Goal: Information Seeking & Learning: Learn about a topic

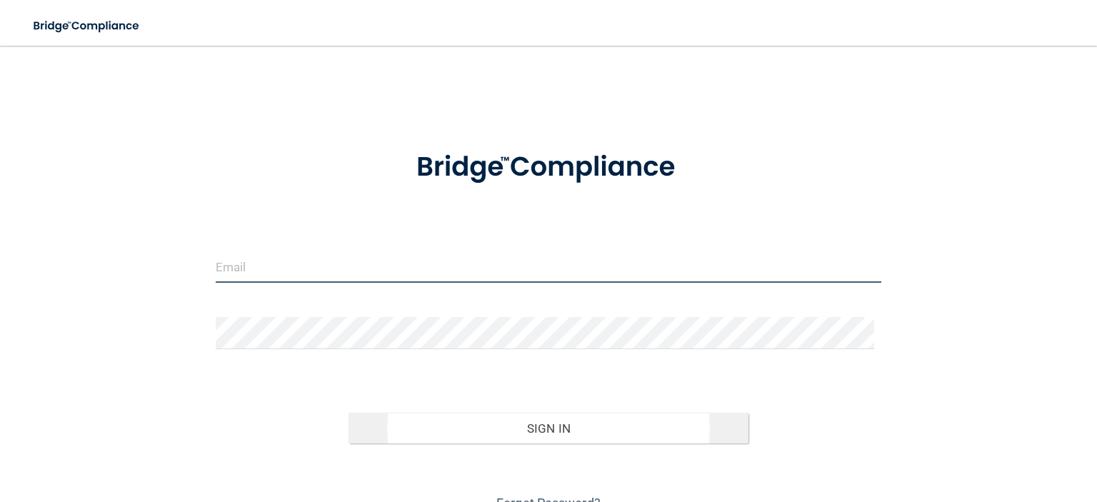
type input "[EMAIL_ADDRESS][DOMAIN_NAME]"
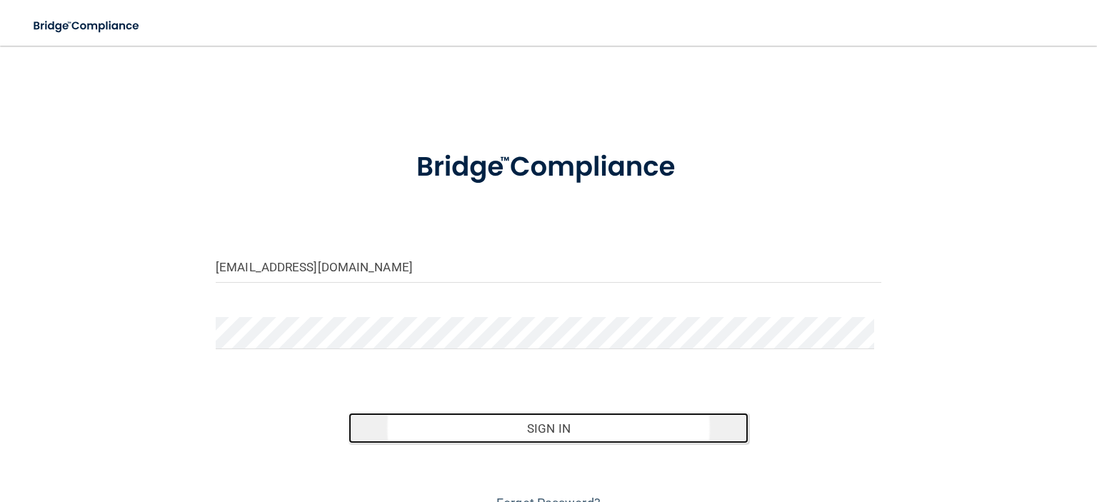
click at [558, 434] on button "Sign In" at bounding box center [548, 428] width 399 height 31
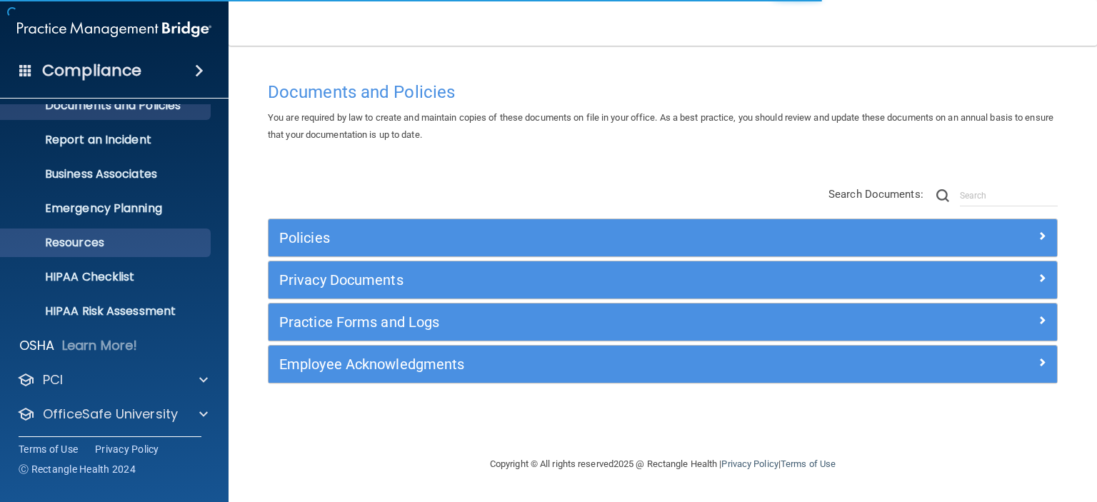
scroll to position [90, 0]
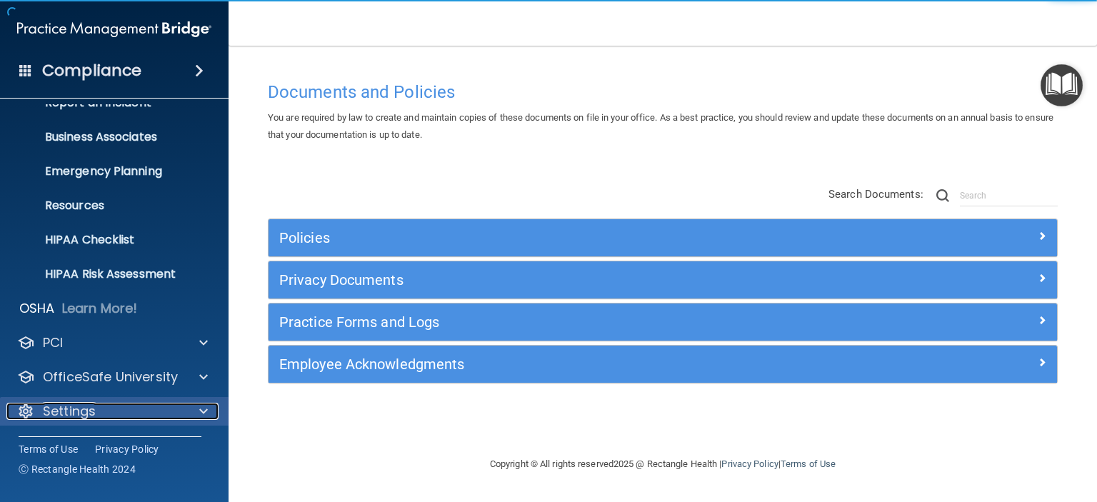
click at [92, 406] on p "Settings" at bounding box center [69, 411] width 53 height 17
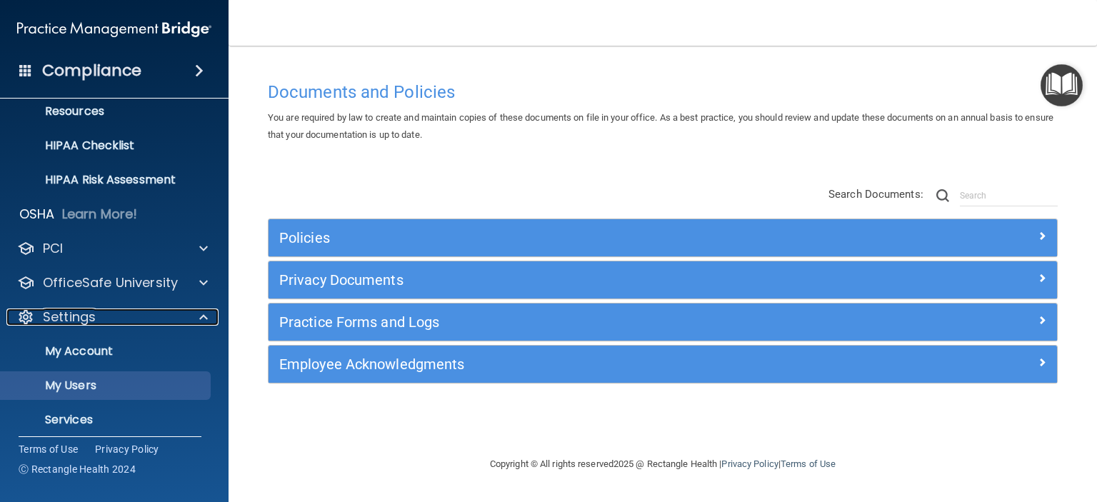
scroll to position [227, 0]
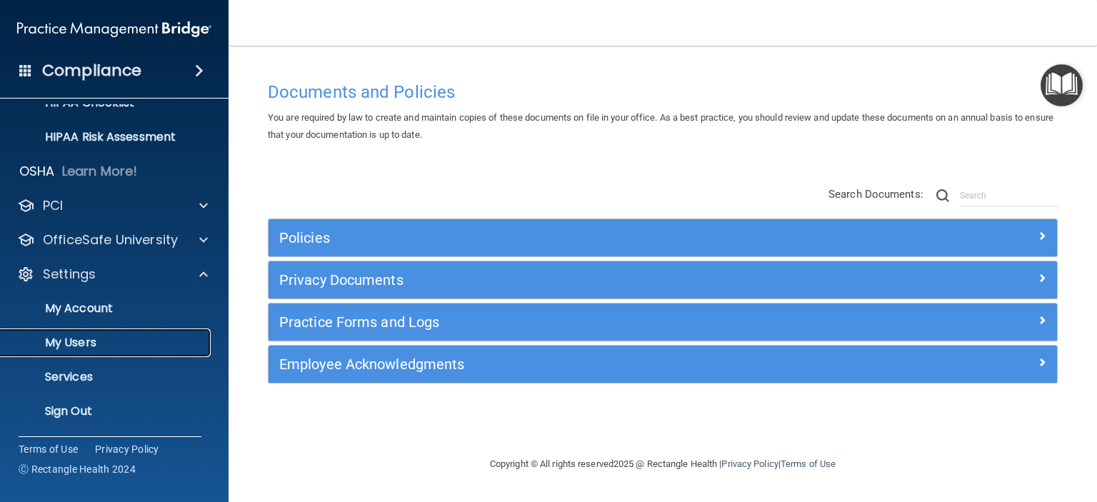
click at [88, 344] on p "My Users" at bounding box center [106, 343] width 195 height 14
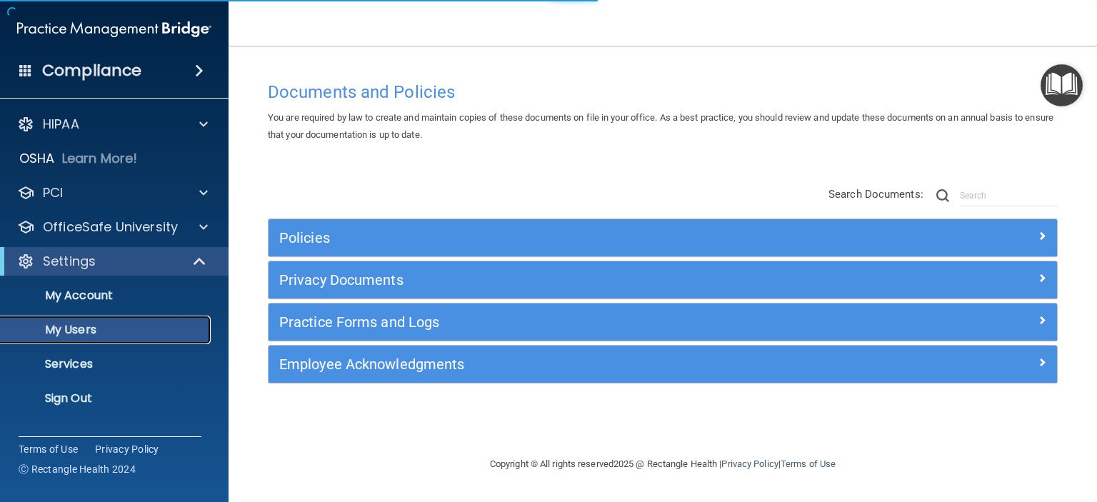
select select "20"
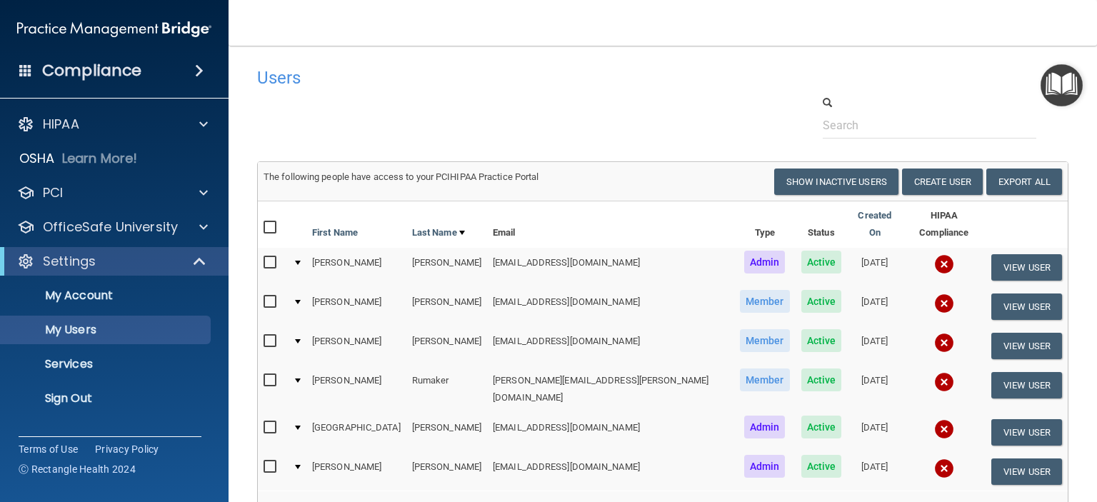
click at [551, 452] on td "[EMAIL_ADDRESS][DOMAIN_NAME]" at bounding box center [610, 471] width 247 height 39
click at [554, 452] on td "[EMAIL_ADDRESS][DOMAIN_NAME]" at bounding box center [610, 471] width 247 height 39
click at [934, 413] on td at bounding box center [944, 432] width 84 height 39
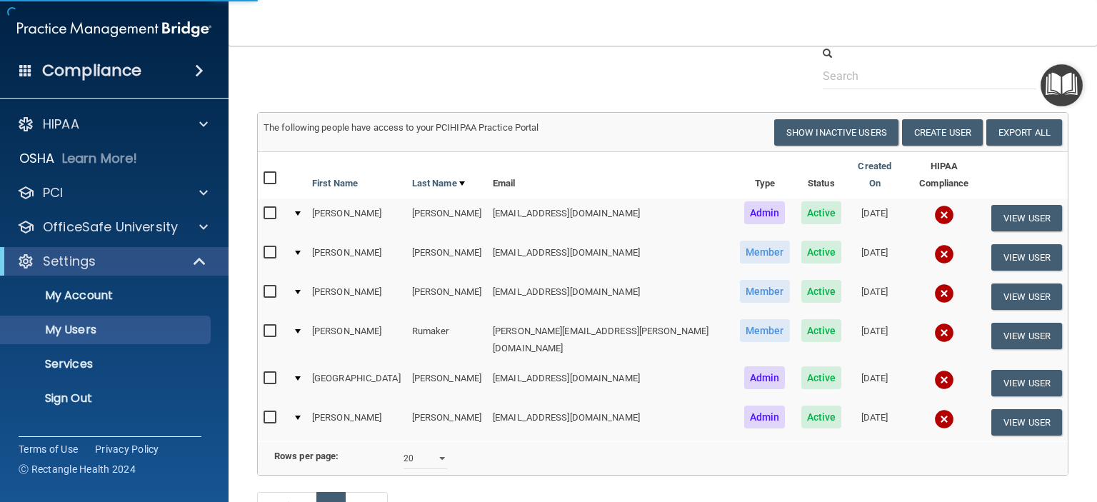
scroll to position [161, 0]
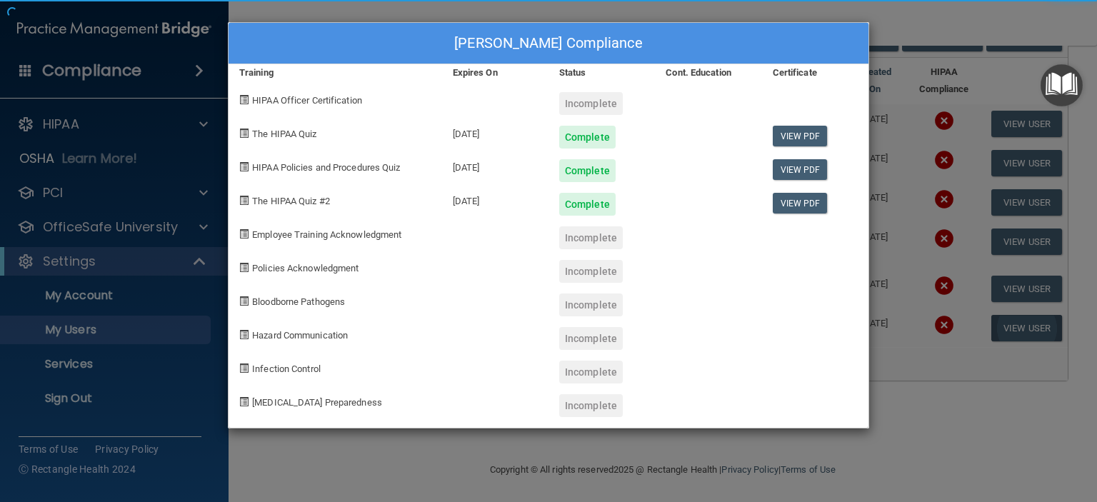
click at [1010, 308] on div "[PERSON_NAME] Compliance Training Expires On Status Cont. Education Certificate…" at bounding box center [548, 251] width 1097 height 502
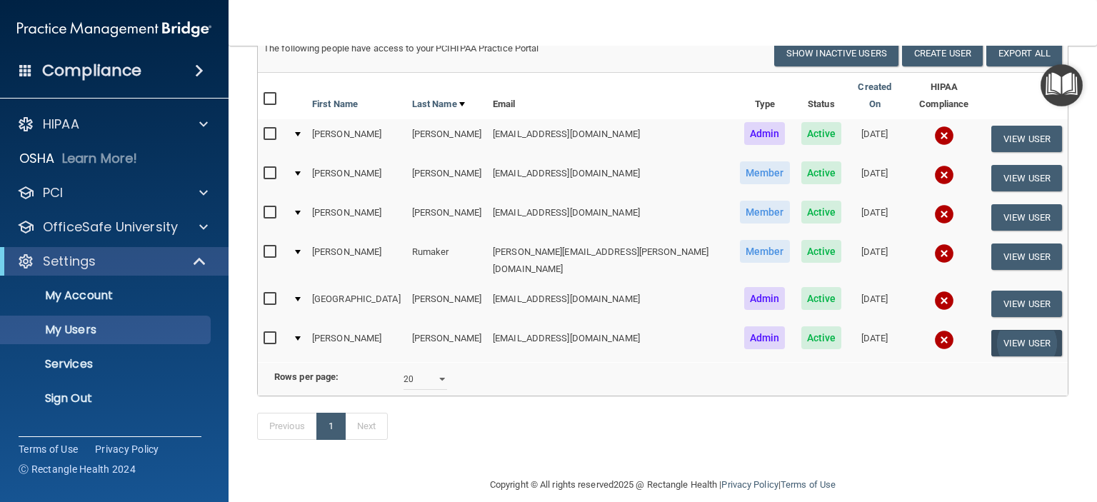
scroll to position [144, 0]
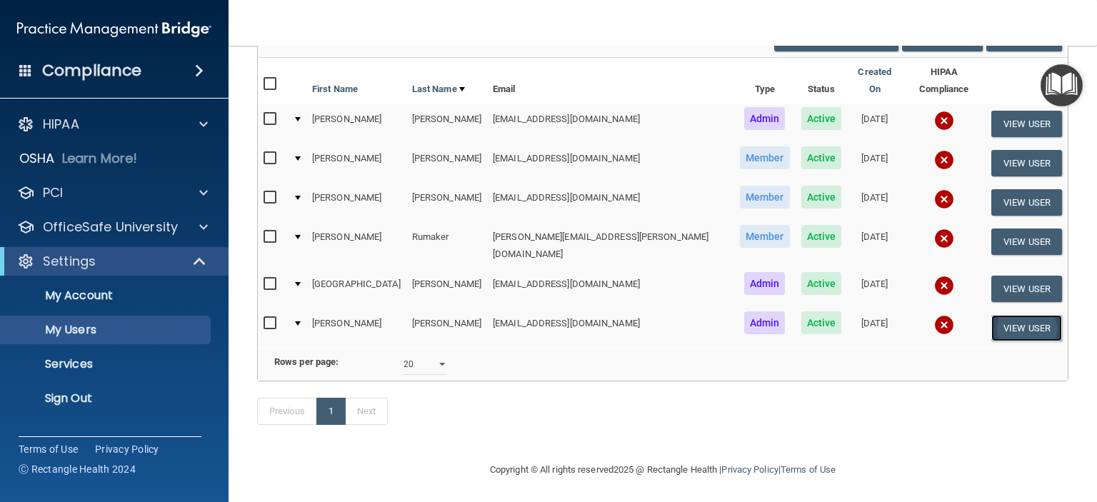
click at [1009, 315] on button "View User" at bounding box center [1026, 328] width 71 height 26
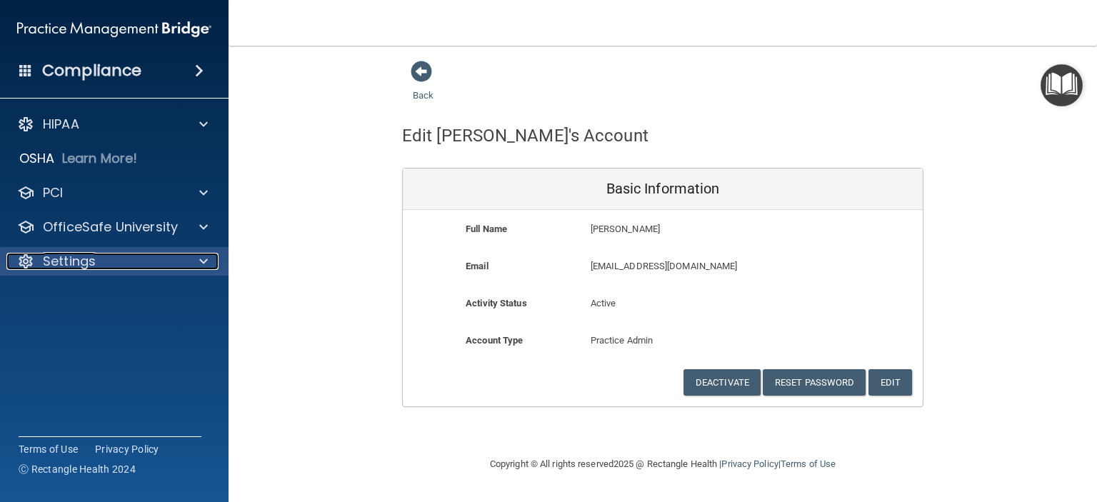
click at [84, 259] on p "Settings" at bounding box center [69, 261] width 53 height 17
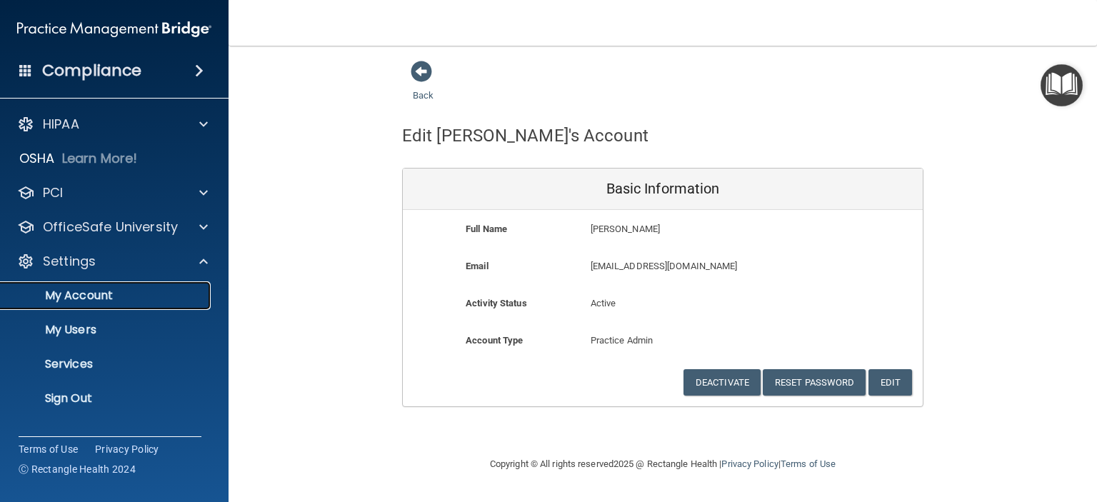
click at [109, 295] on p "My Account" at bounding box center [106, 296] width 195 height 14
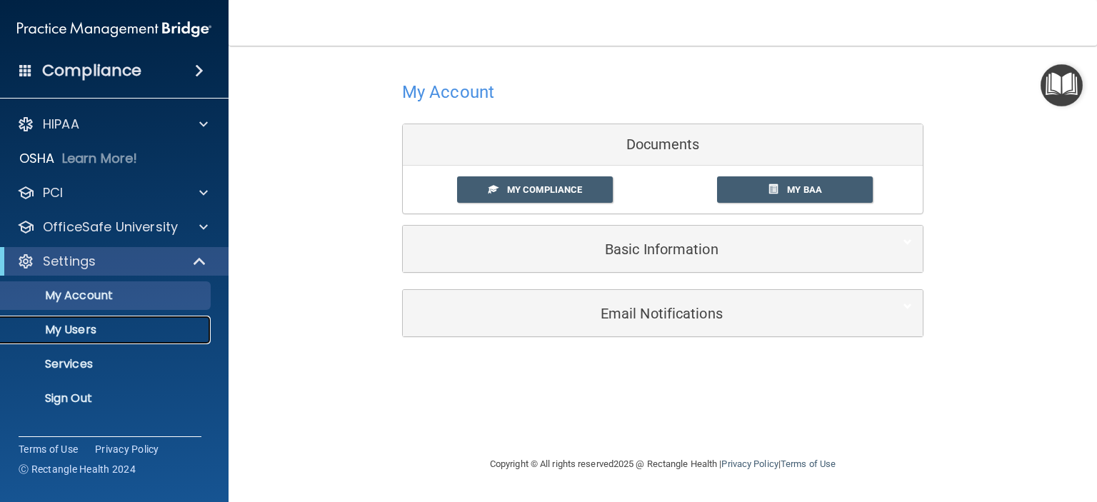
click at [111, 334] on p "My Users" at bounding box center [106, 330] width 195 height 14
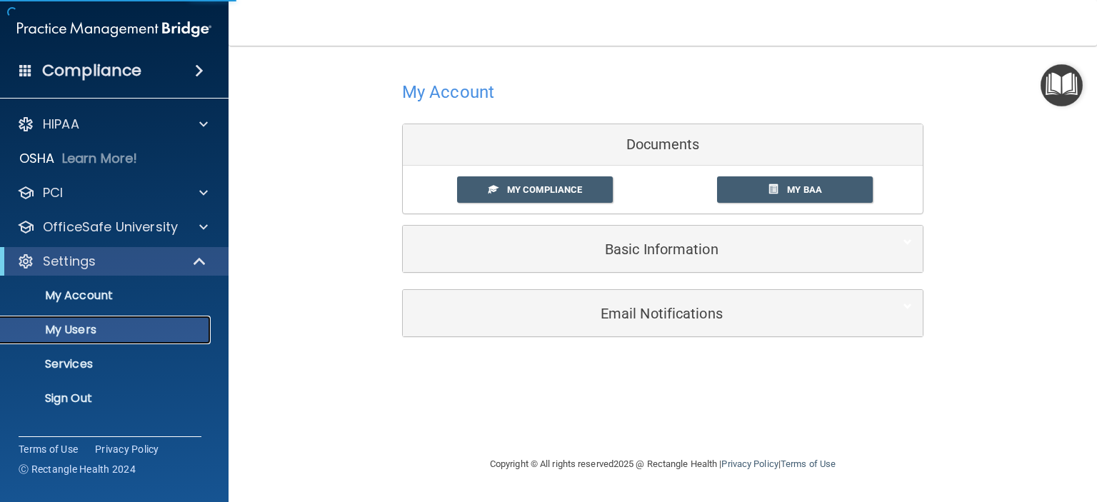
select select "20"
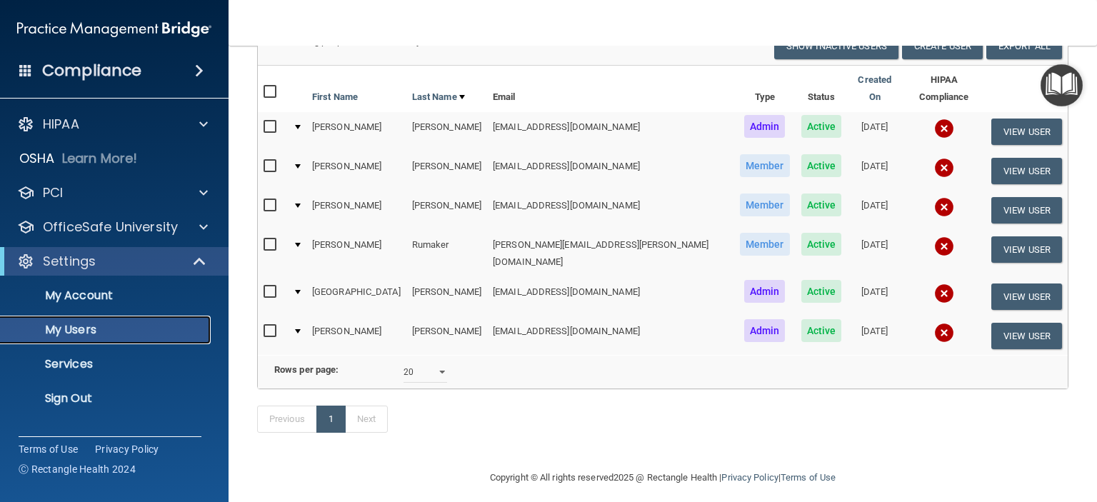
scroll to position [144, 0]
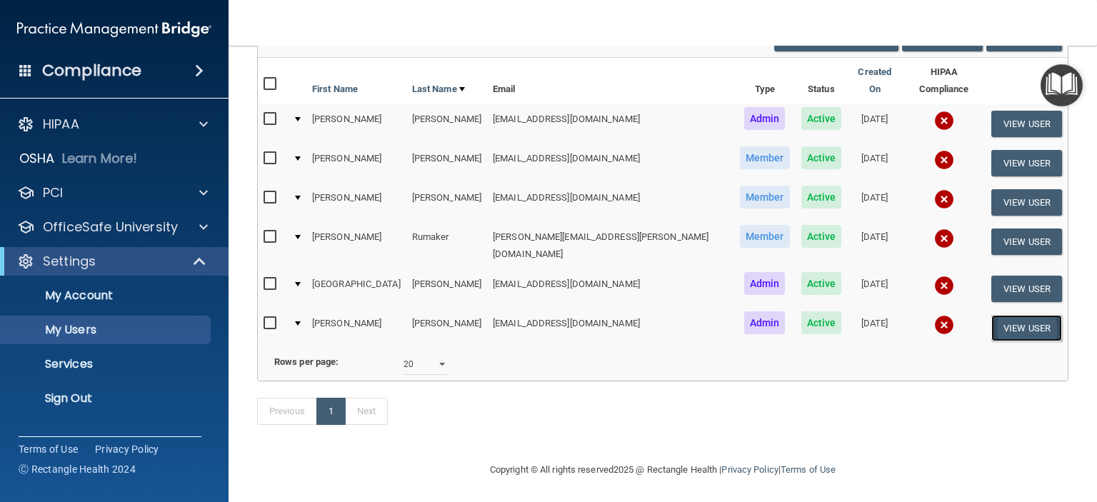
click at [997, 315] on button "View User" at bounding box center [1026, 328] width 71 height 26
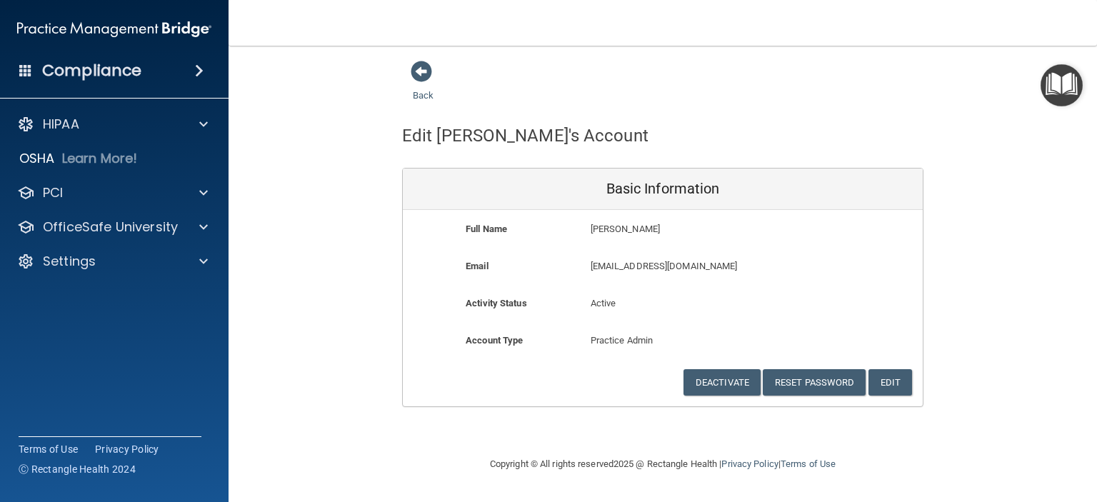
click at [69, 73] on h4 "Compliance" at bounding box center [91, 71] width 99 height 20
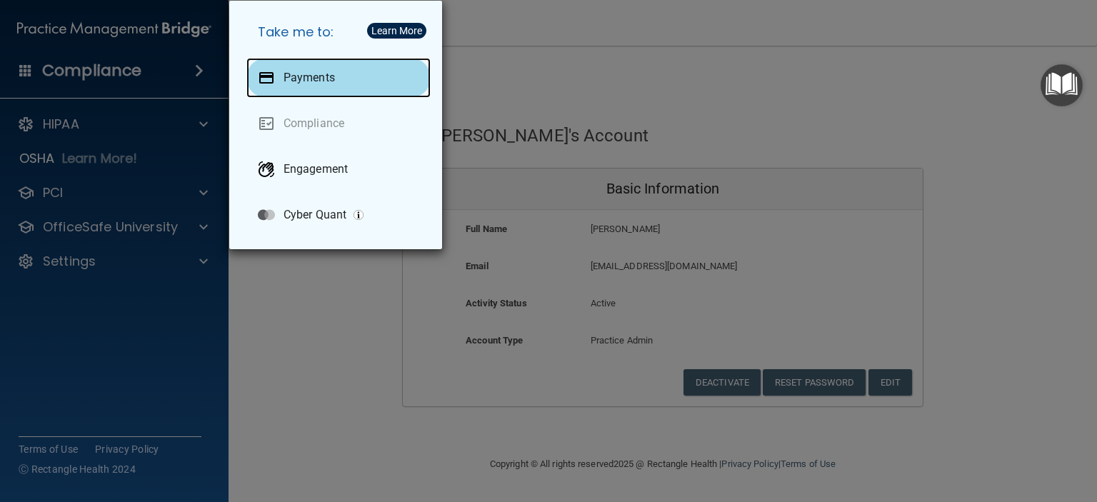
click at [291, 81] on p "Payments" at bounding box center [309, 78] width 51 height 14
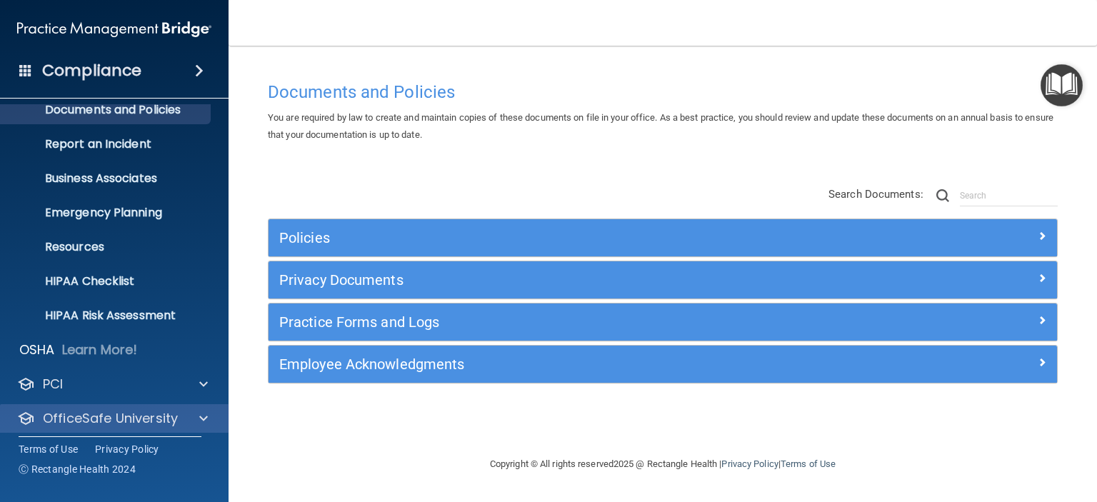
scroll to position [90, 0]
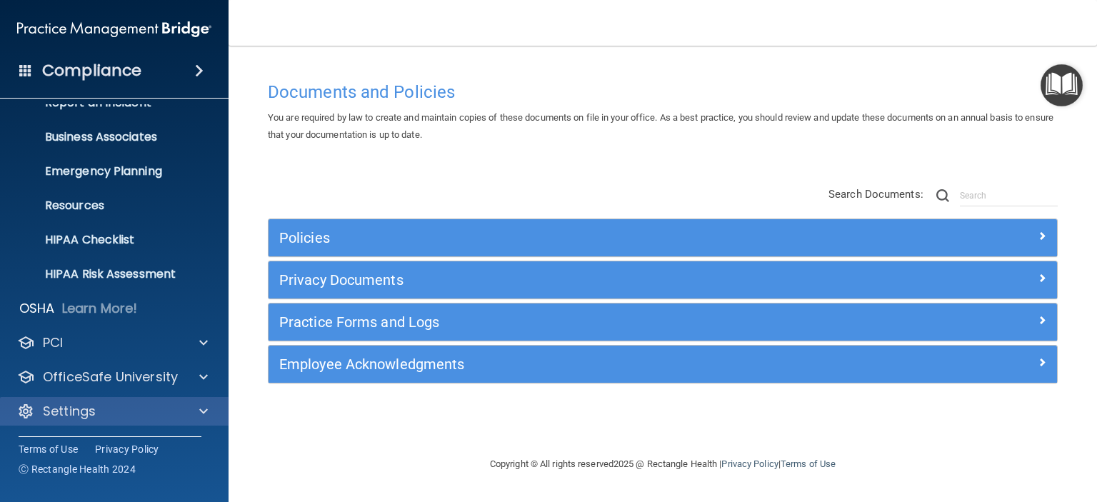
click at [134, 401] on div "Settings" at bounding box center [114, 411] width 229 height 29
click at [206, 409] on span at bounding box center [203, 411] width 9 height 17
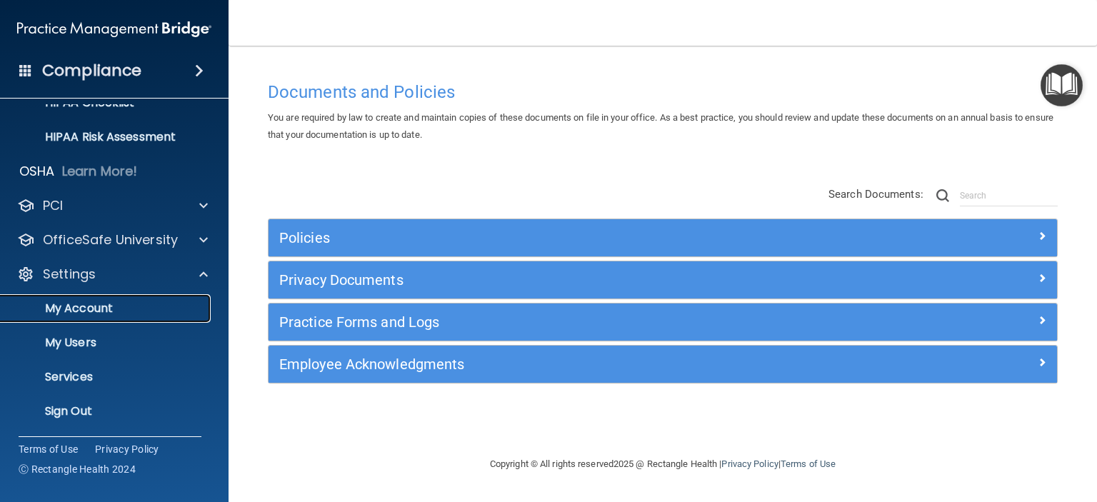
click at [120, 308] on p "My Account" at bounding box center [106, 308] width 195 height 14
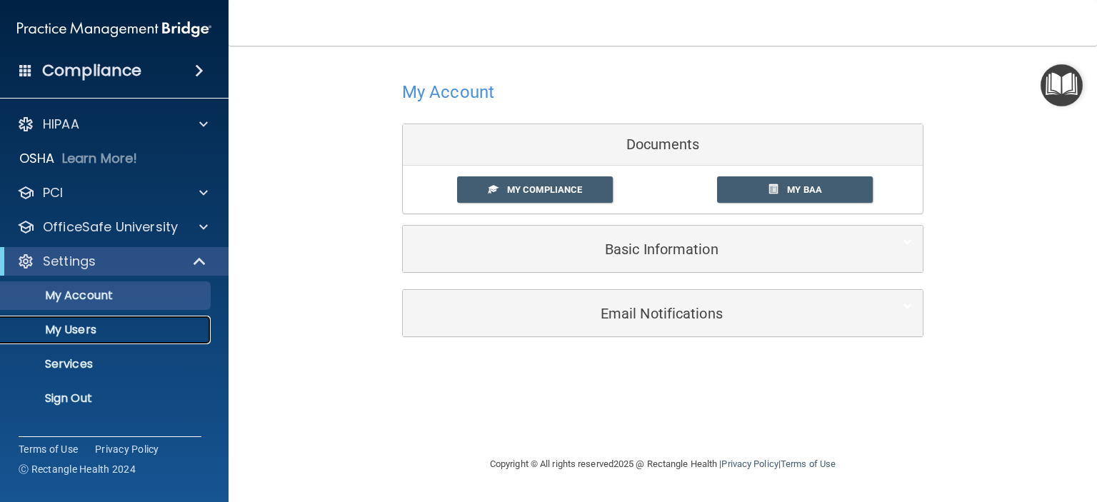
click at [149, 336] on p "My Users" at bounding box center [106, 330] width 195 height 14
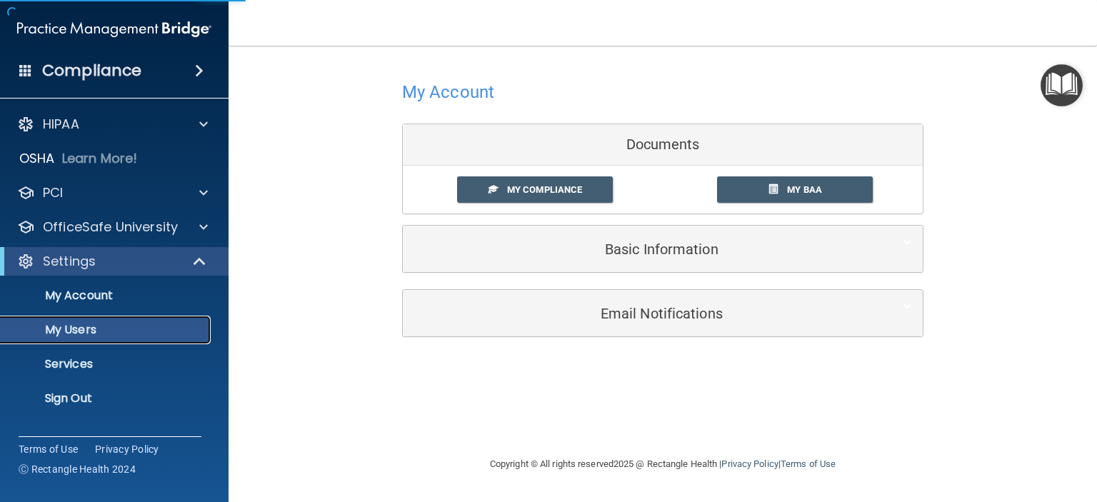
select select "20"
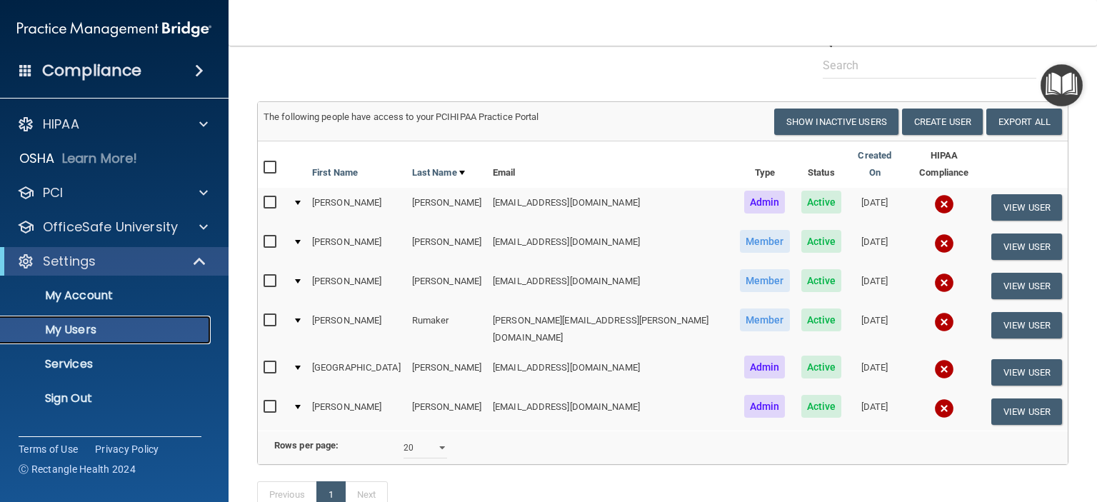
scroll to position [144, 0]
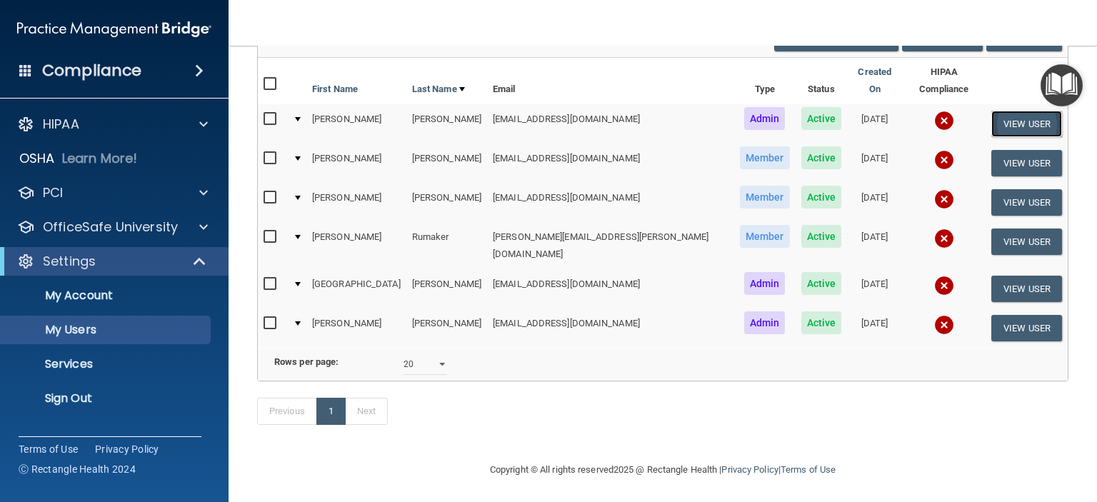
click at [1006, 111] on button "View User" at bounding box center [1026, 124] width 71 height 26
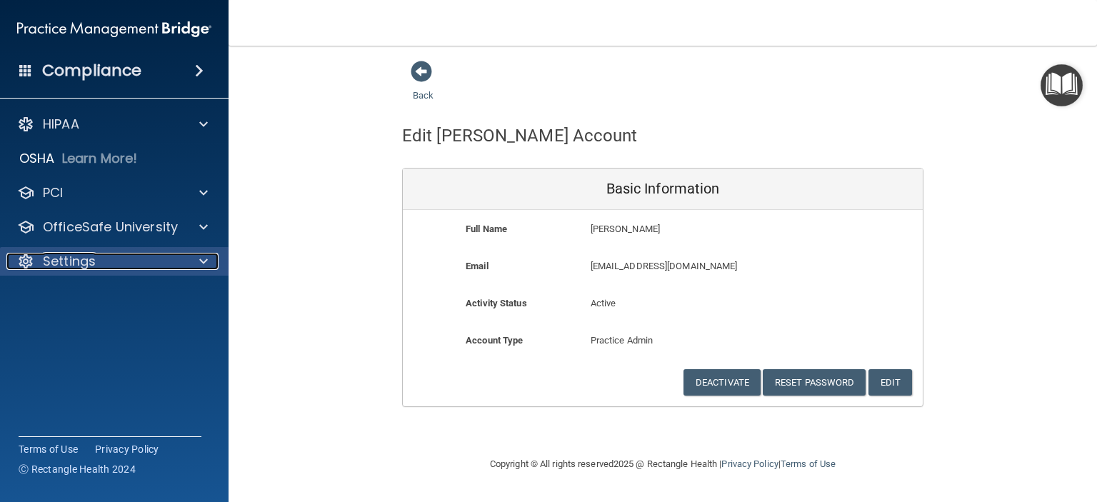
click at [95, 266] on div "Settings" at bounding box center [94, 261] width 177 height 17
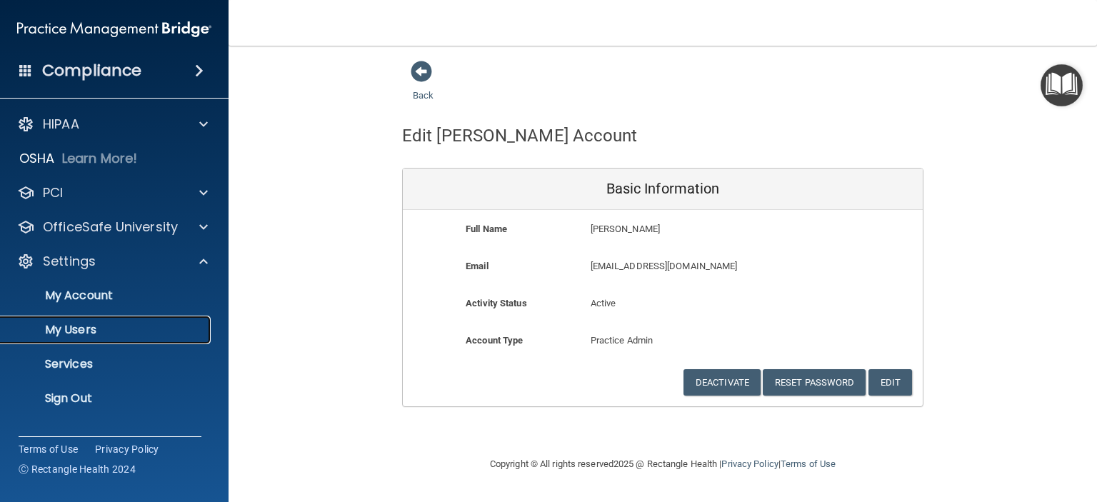
click at [92, 336] on p "My Users" at bounding box center [106, 330] width 195 height 14
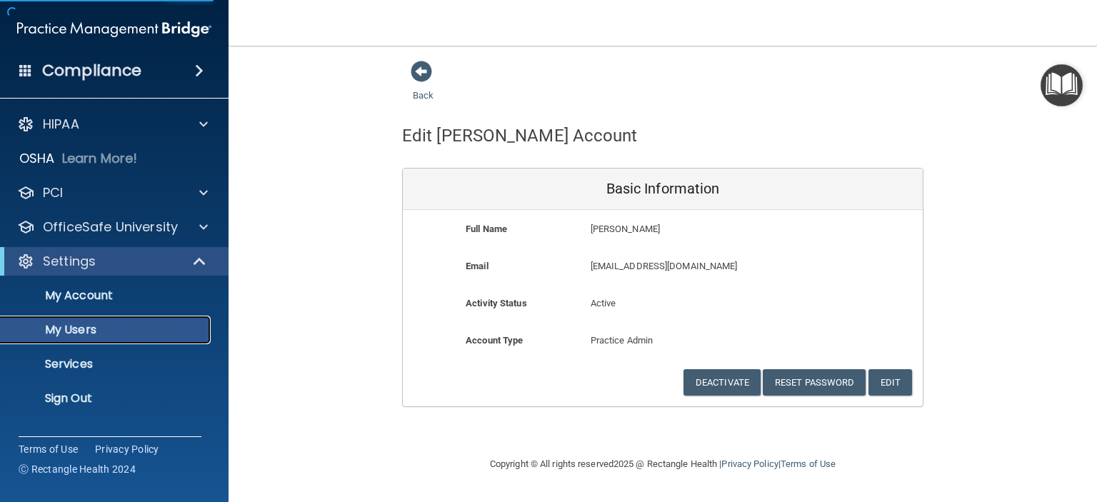
select select "20"
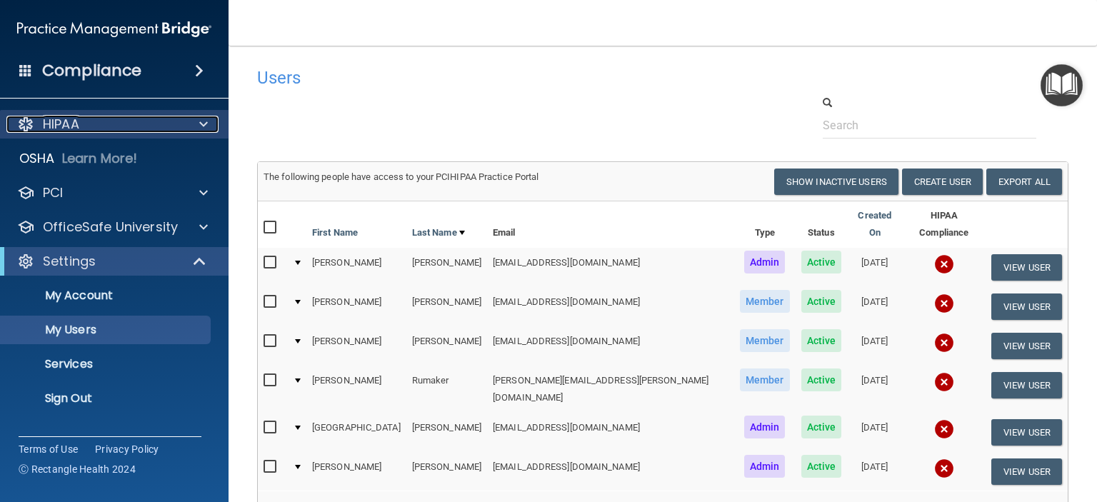
click at [100, 127] on div "HIPAA" at bounding box center [94, 124] width 177 height 17
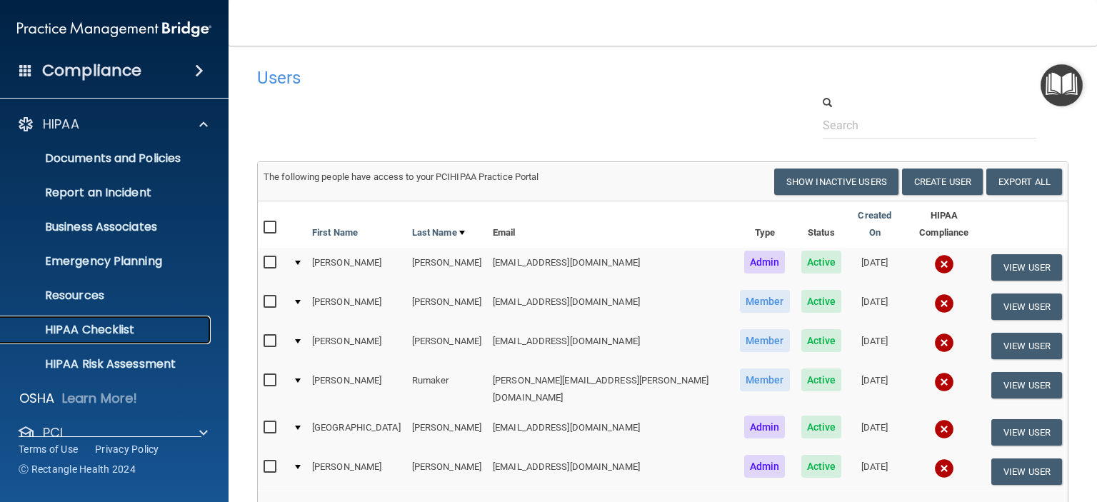
click at [79, 330] on p "HIPAA Checklist" at bounding box center [106, 330] width 195 height 14
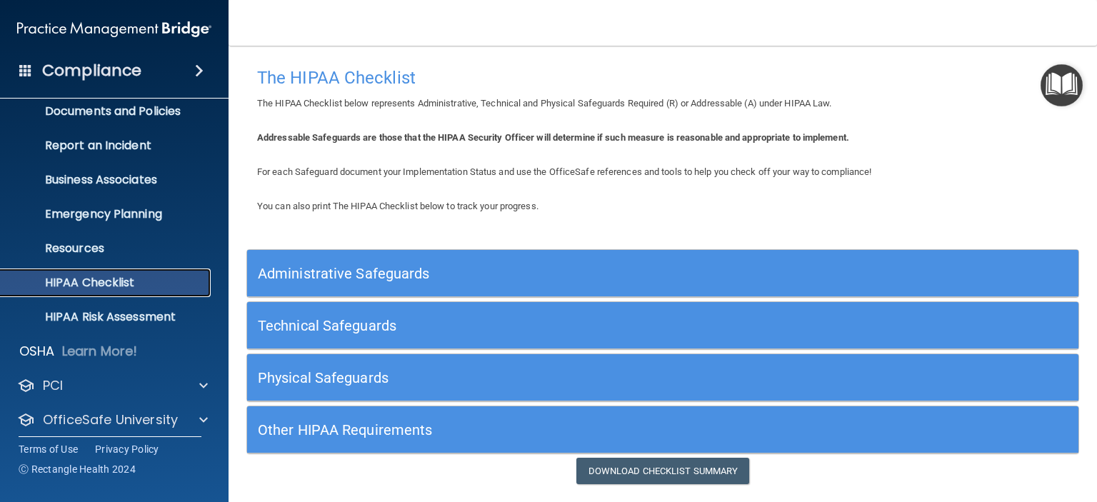
scroll to position [90, 0]
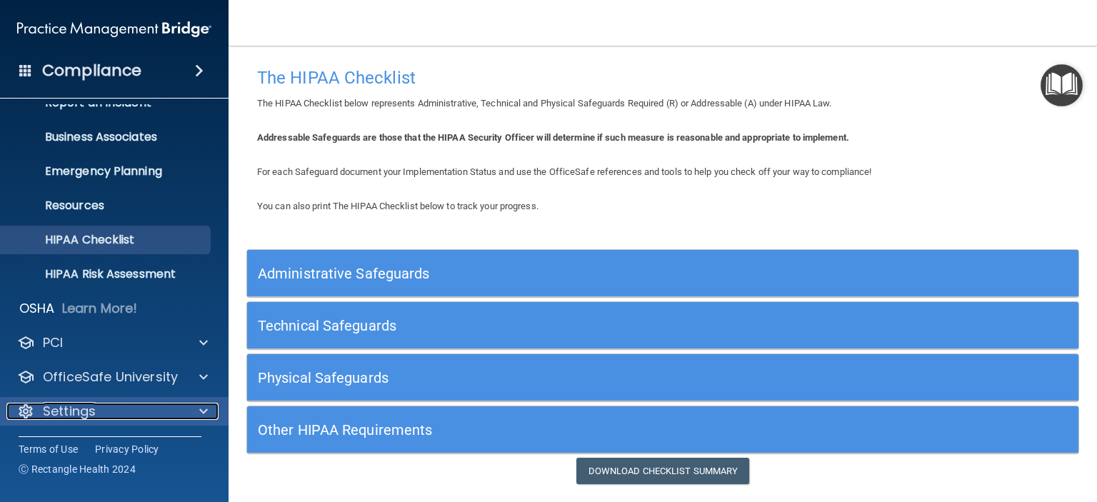
click at [96, 412] on div "Settings" at bounding box center [94, 411] width 177 height 17
click at [89, 414] on p "Settings" at bounding box center [69, 411] width 53 height 17
click at [89, 412] on p "Settings" at bounding box center [69, 411] width 53 height 17
click at [89, 406] on p "Settings" at bounding box center [69, 411] width 53 height 17
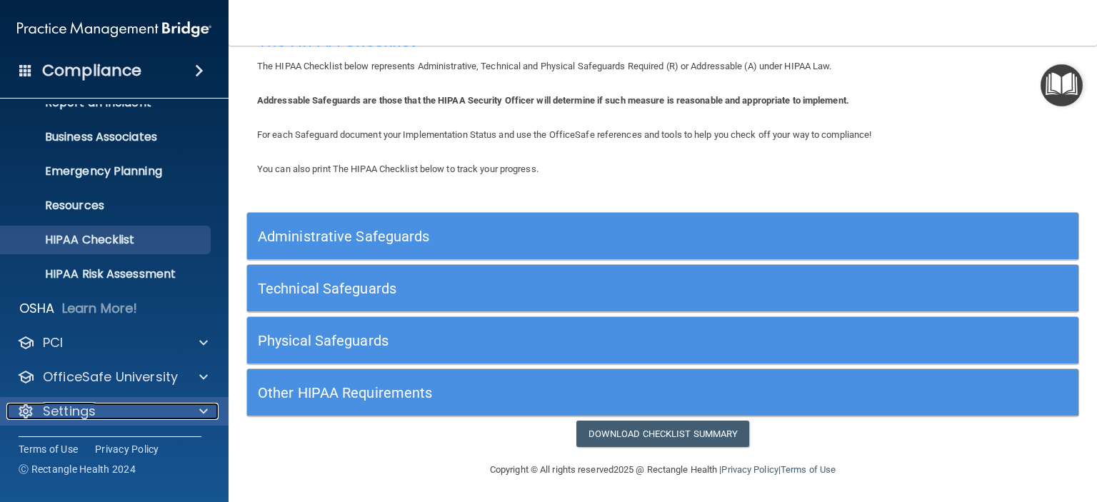
click at [71, 414] on p "Settings" at bounding box center [69, 411] width 53 height 17
click at [26, 408] on div at bounding box center [25, 411] width 17 height 17
click at [202, 407] on span at bounding box center [203, 411] width 9 height 17
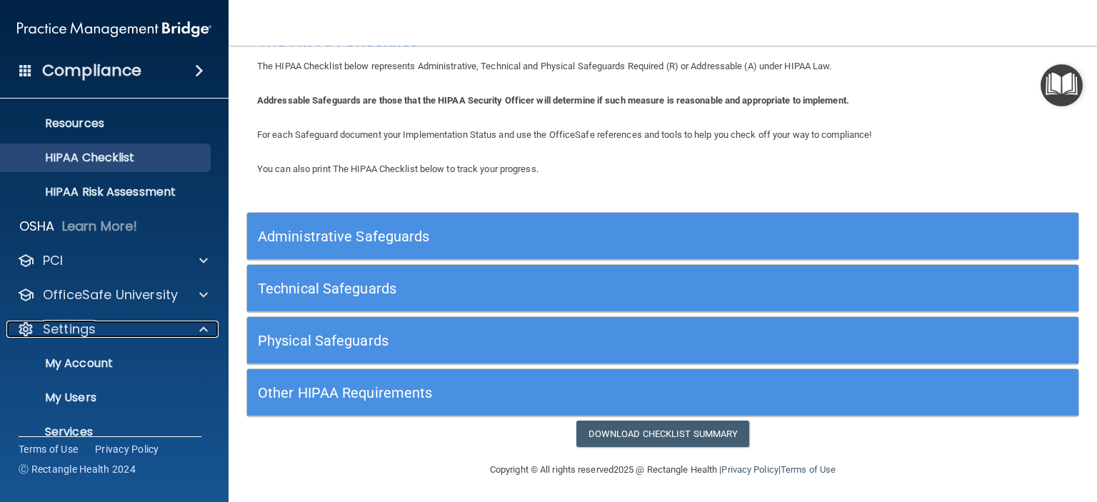
scroll to position [227, 0]
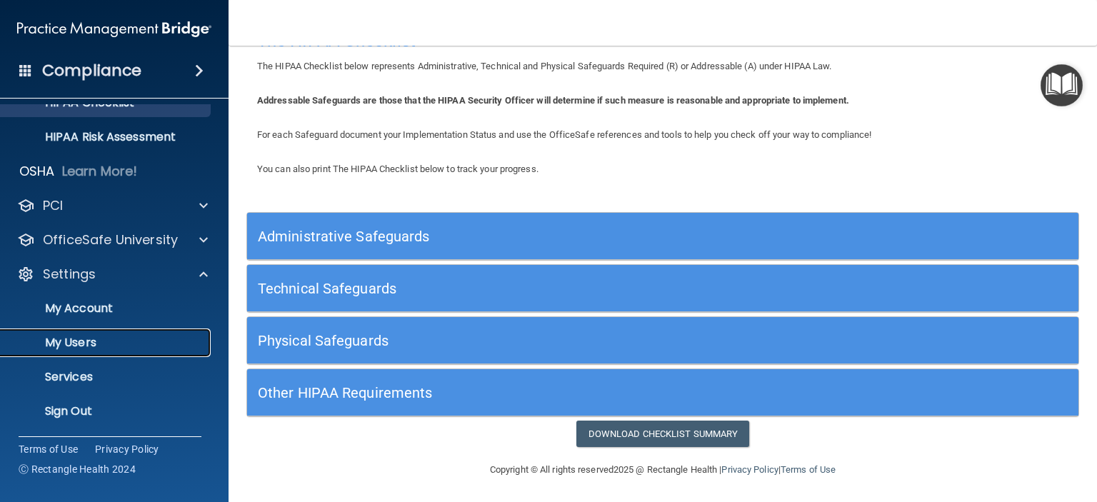
click at [146, 334] on link "My Users" at bounding box center [98, 343] width 225 height 29
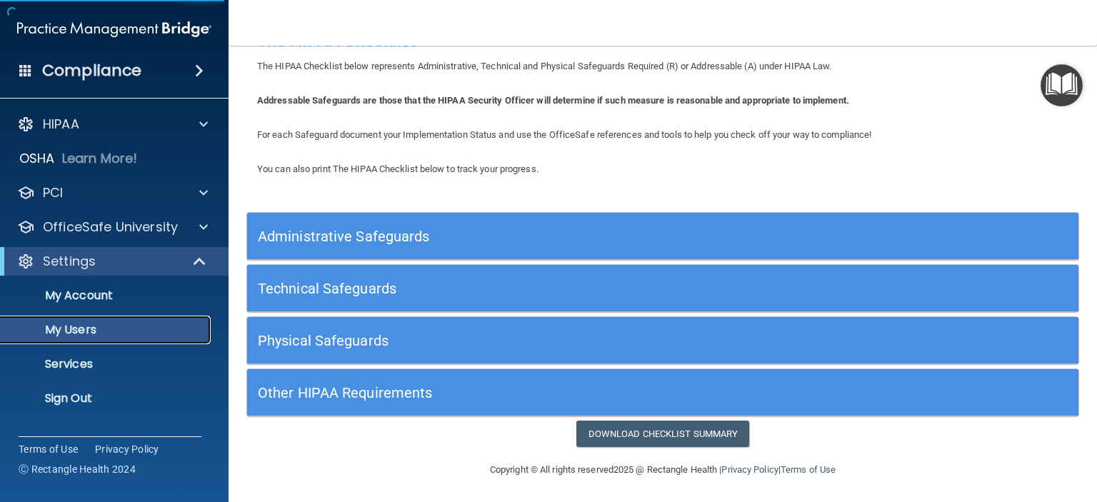
scroll to position [144, 0]
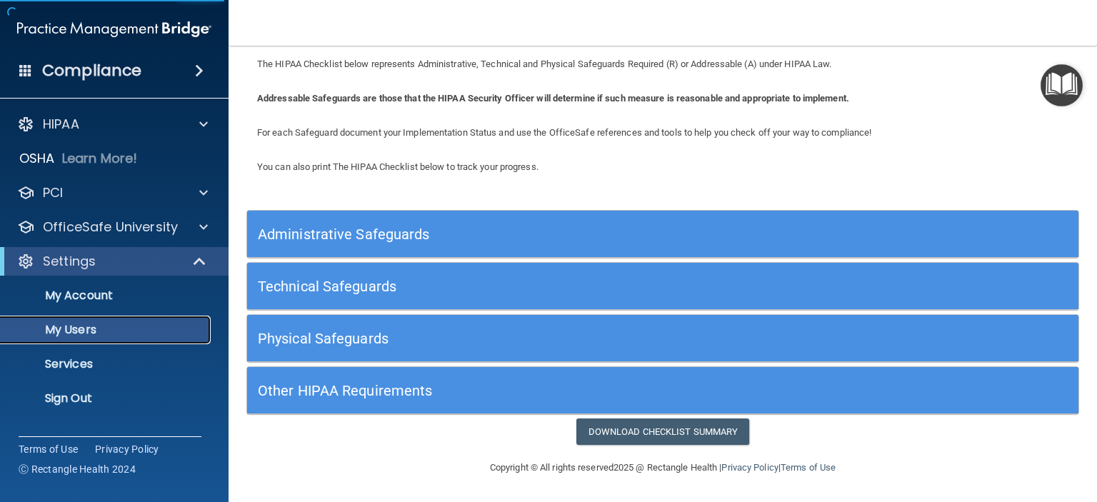
select select "20"
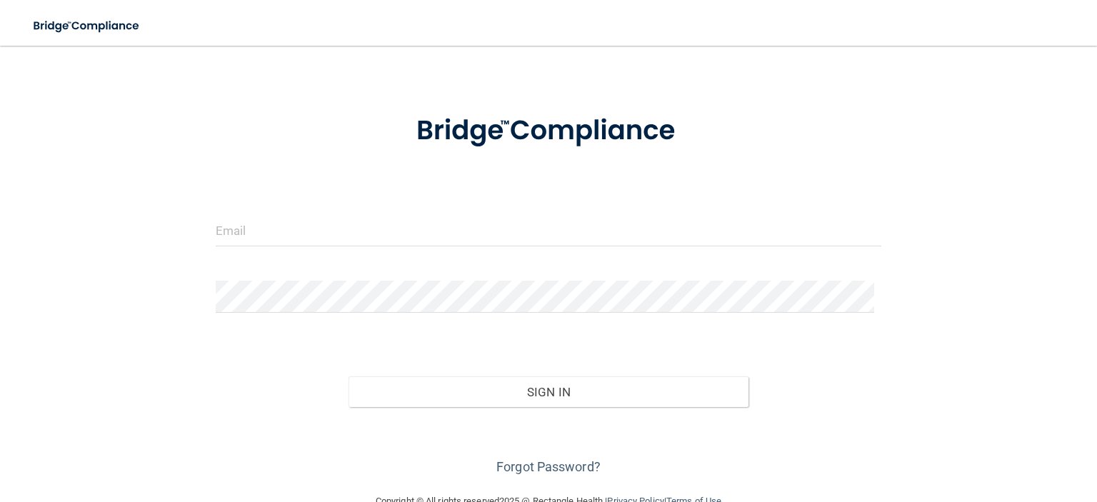
scroll to position [69, 0]
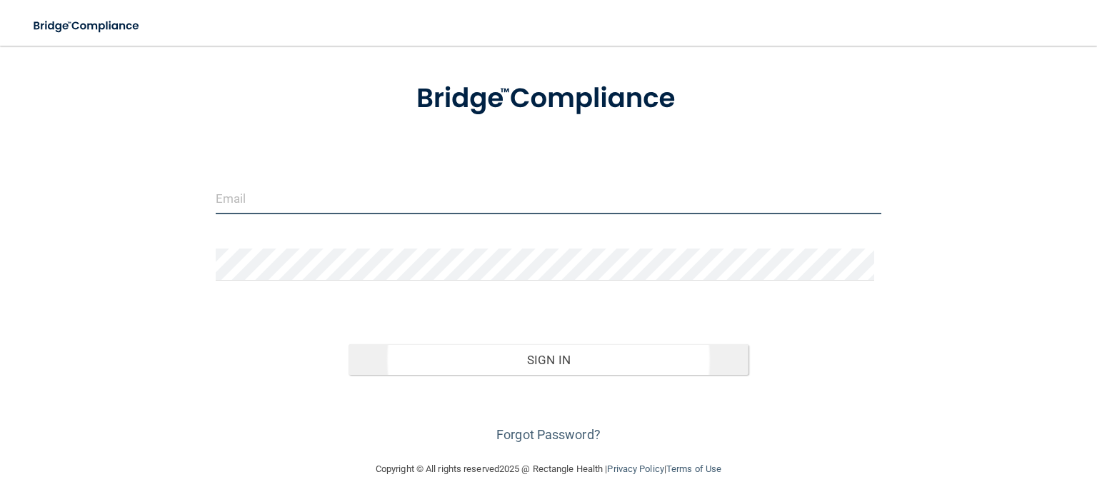
type input "[EMAIL_ADDRESS][DOMAIN_NAME]"
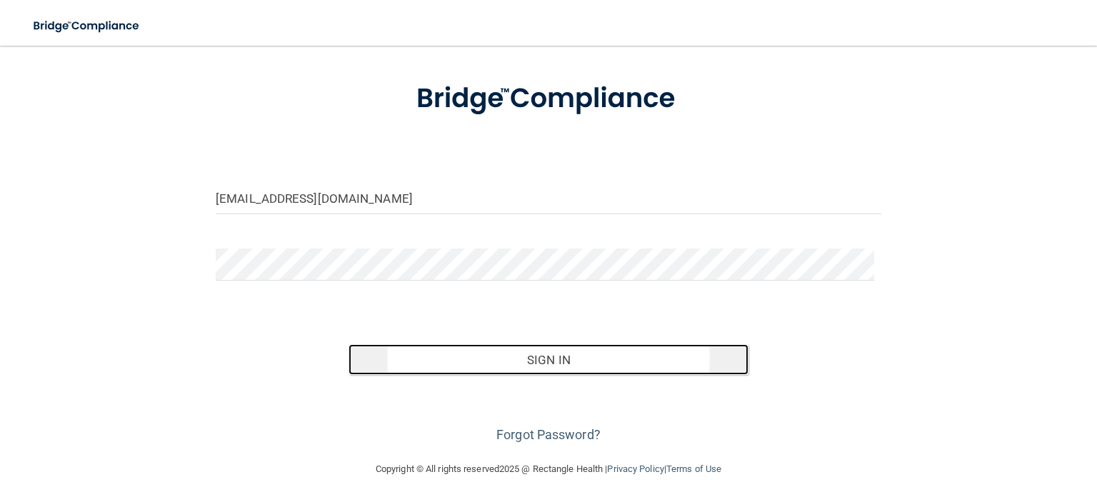
click at [544, 361] on button "Sign In" at bounding box center [548, 359] width 399 height 31
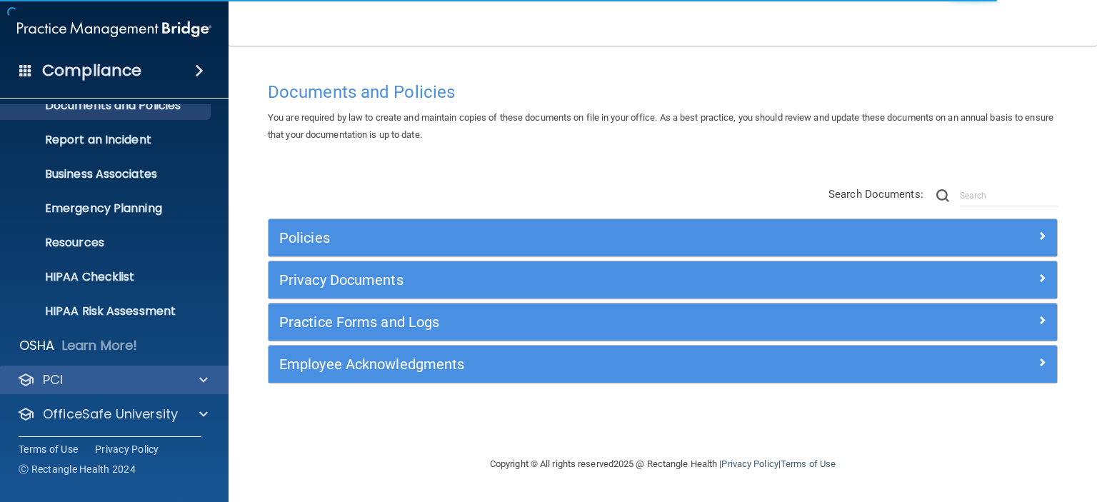
scroll to position [90, 0]
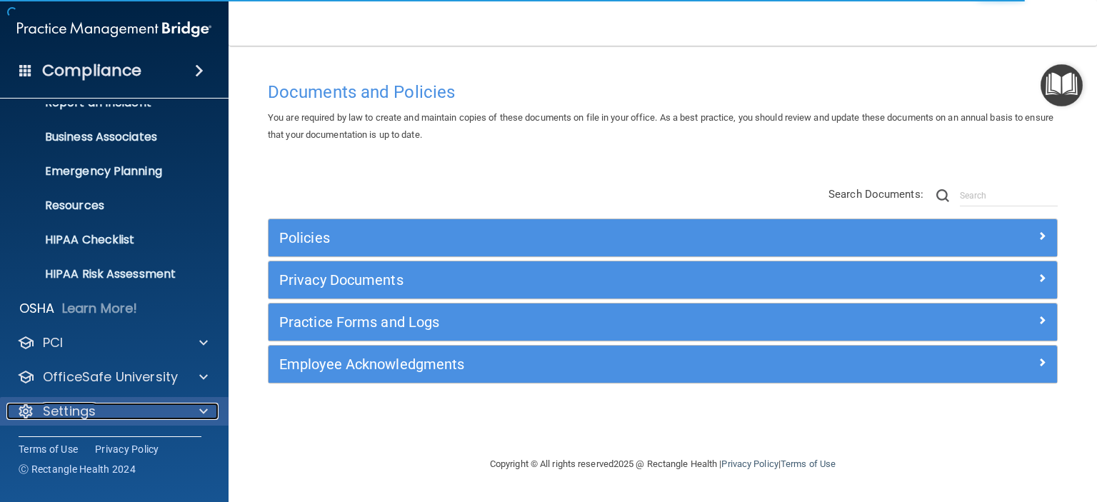
click at [71, 406] on p "Settings" at bounding box center [69, 411] width 53 height 17
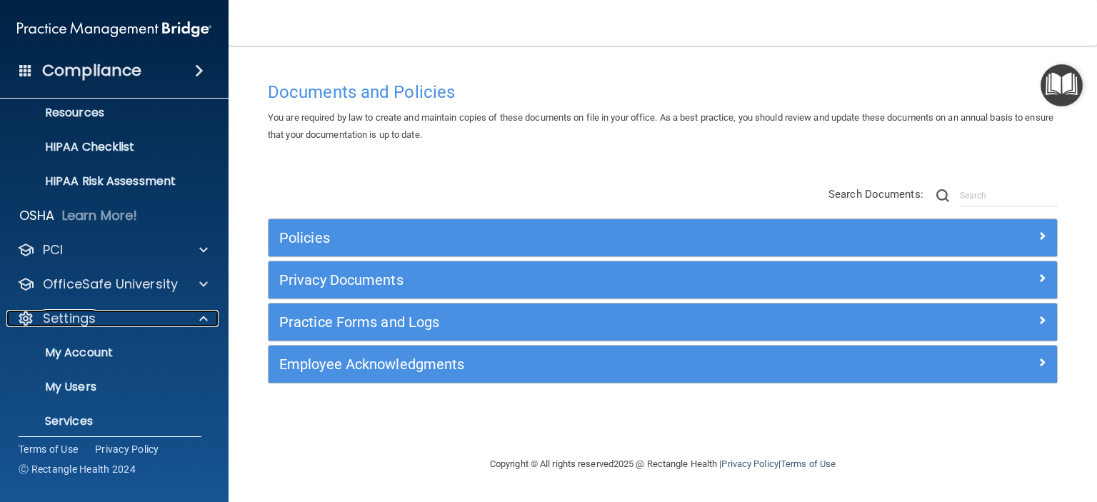
scroll to position [227, 0]
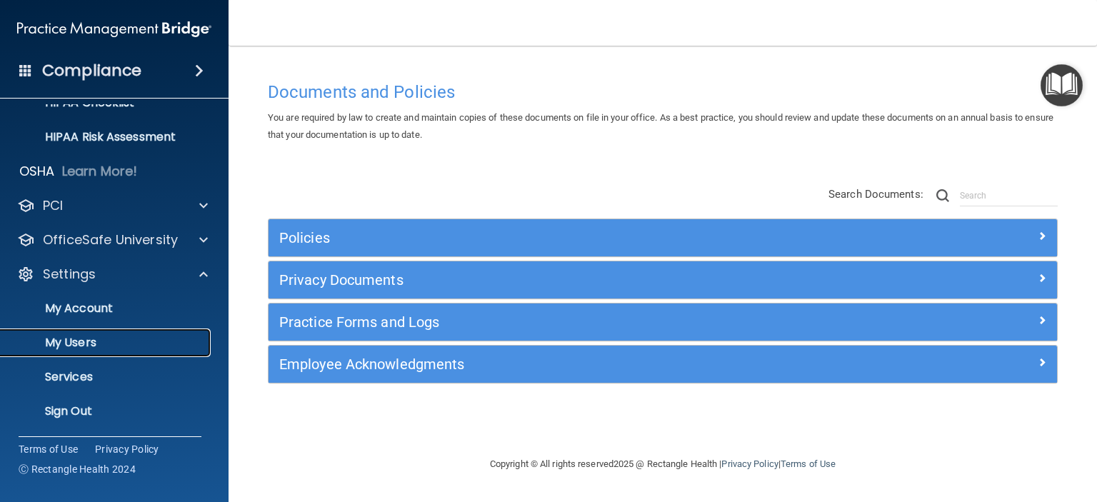
click at [86, 338] on p "My Users" at bounding box center [106, 343] width 195 height 14
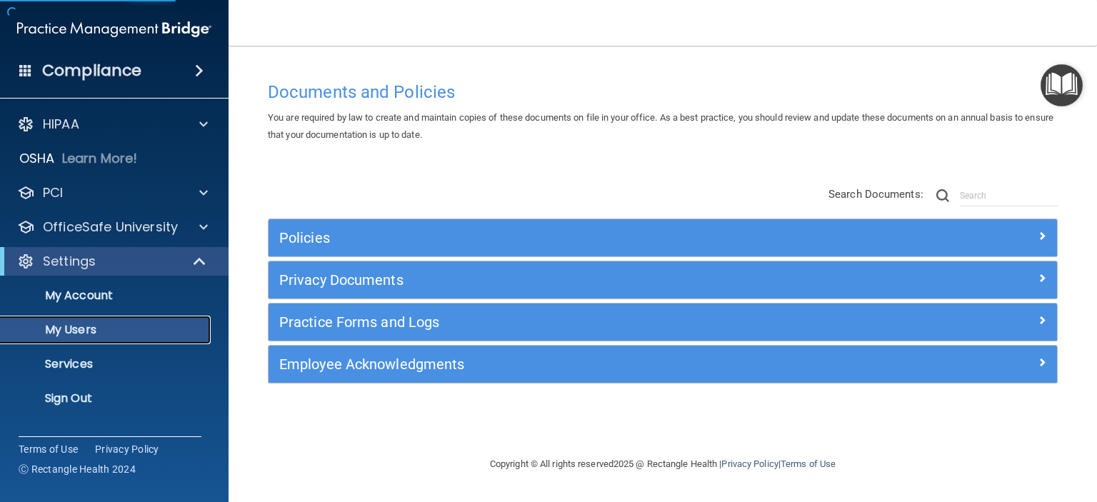
select select "20"
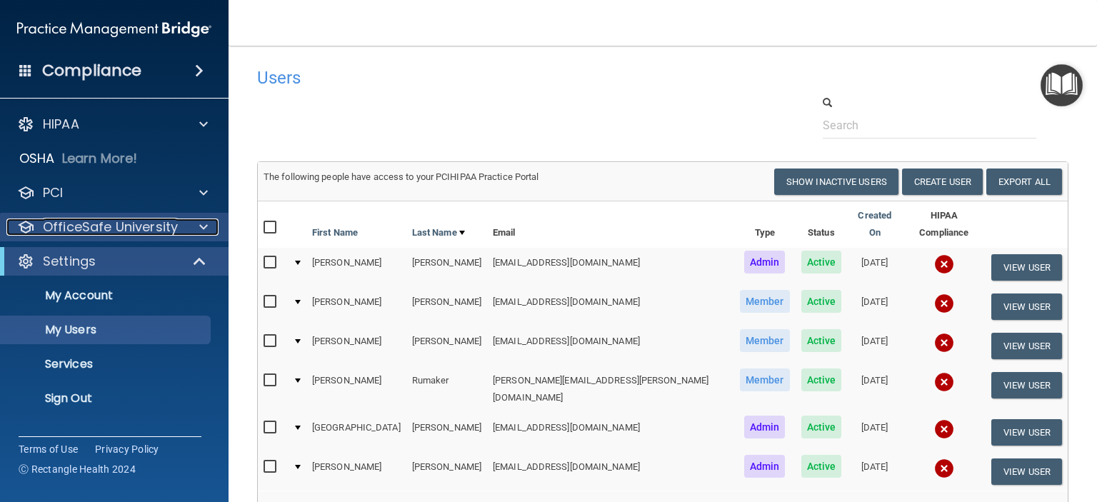
click at [124, 225] on p "OfficeSafe University" at bounding box center [110, 227] width 135 height 17
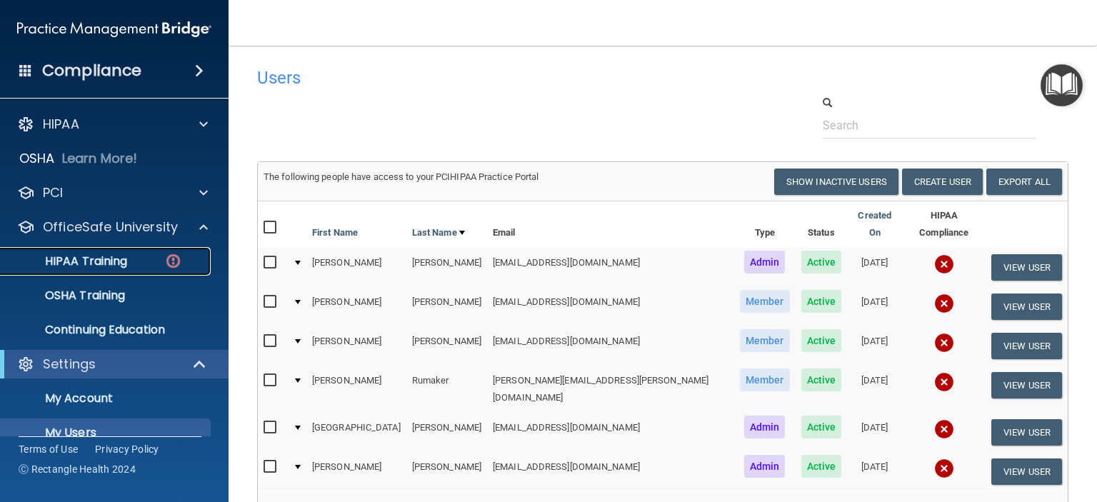
click at [108, 259] on p "HIPAA Training" at bounding box center [68, 261] width 118 height 14
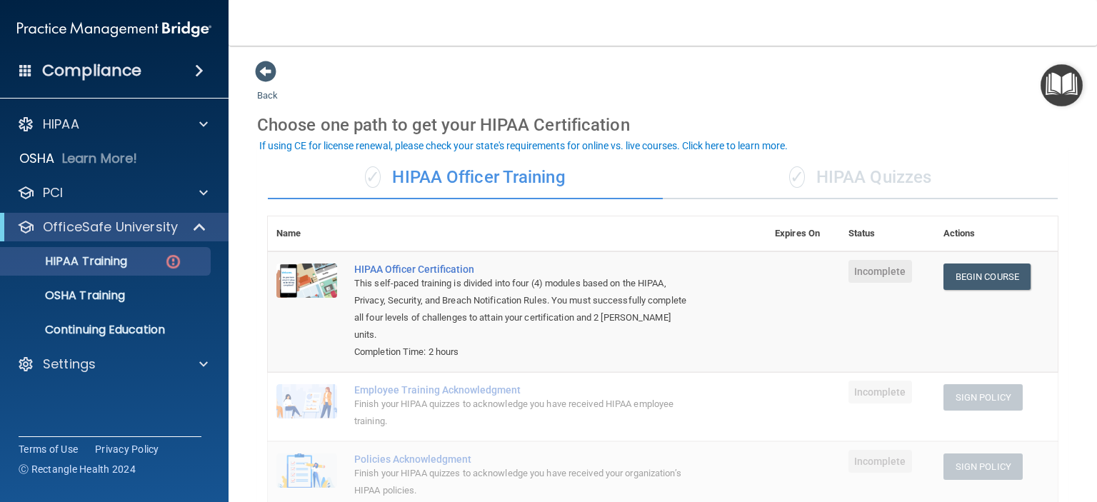
click at [876, 178] on div "✓ HIPAA Quizzes" at bounding box center [860, 177] width 395 height 43
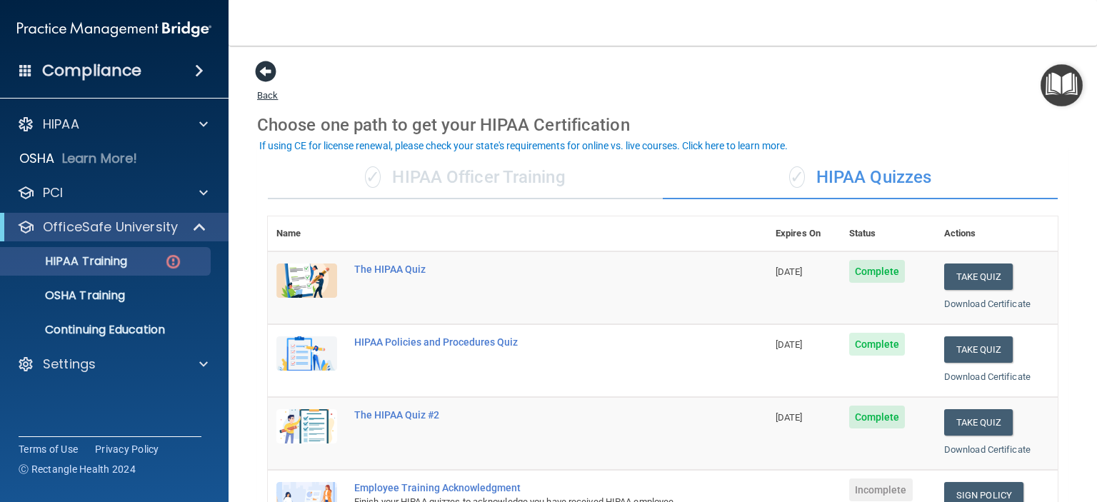
click at [267, 72] on span at bounding box center [265, 71] width 21 height 21
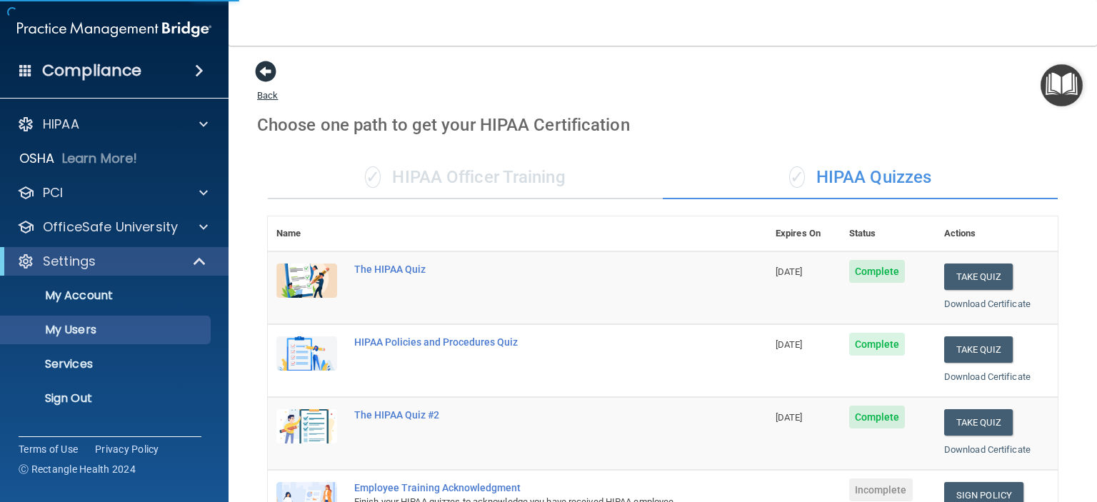
select select "20"
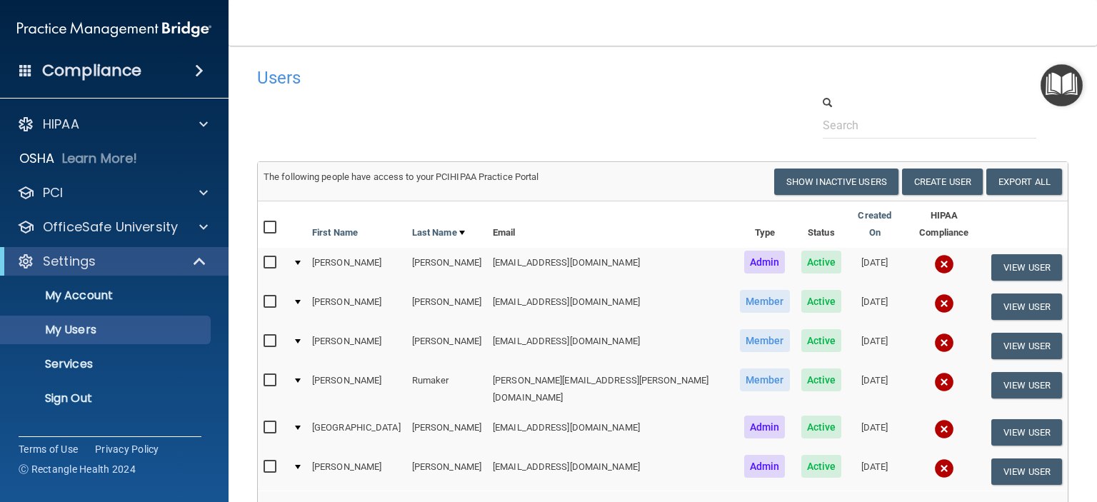
click at [300, 465] on div at bounding box center [298, 467] width 6 height 4
click at [300, 452] on td at bounding box center [296, 471] width 19 height 39
